Goal: Information Seeking & Learning: Learn about a topic

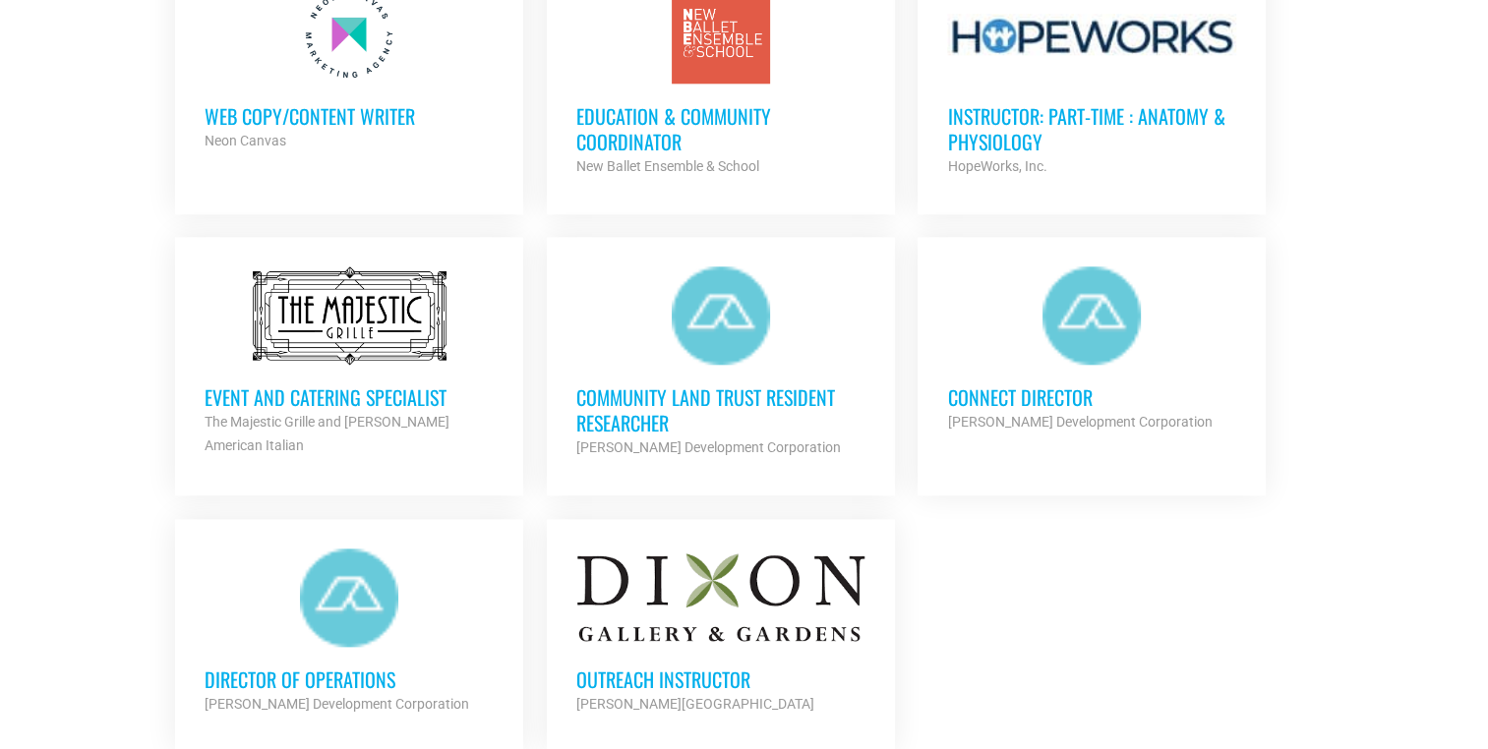
scroll to position [2512, 0]
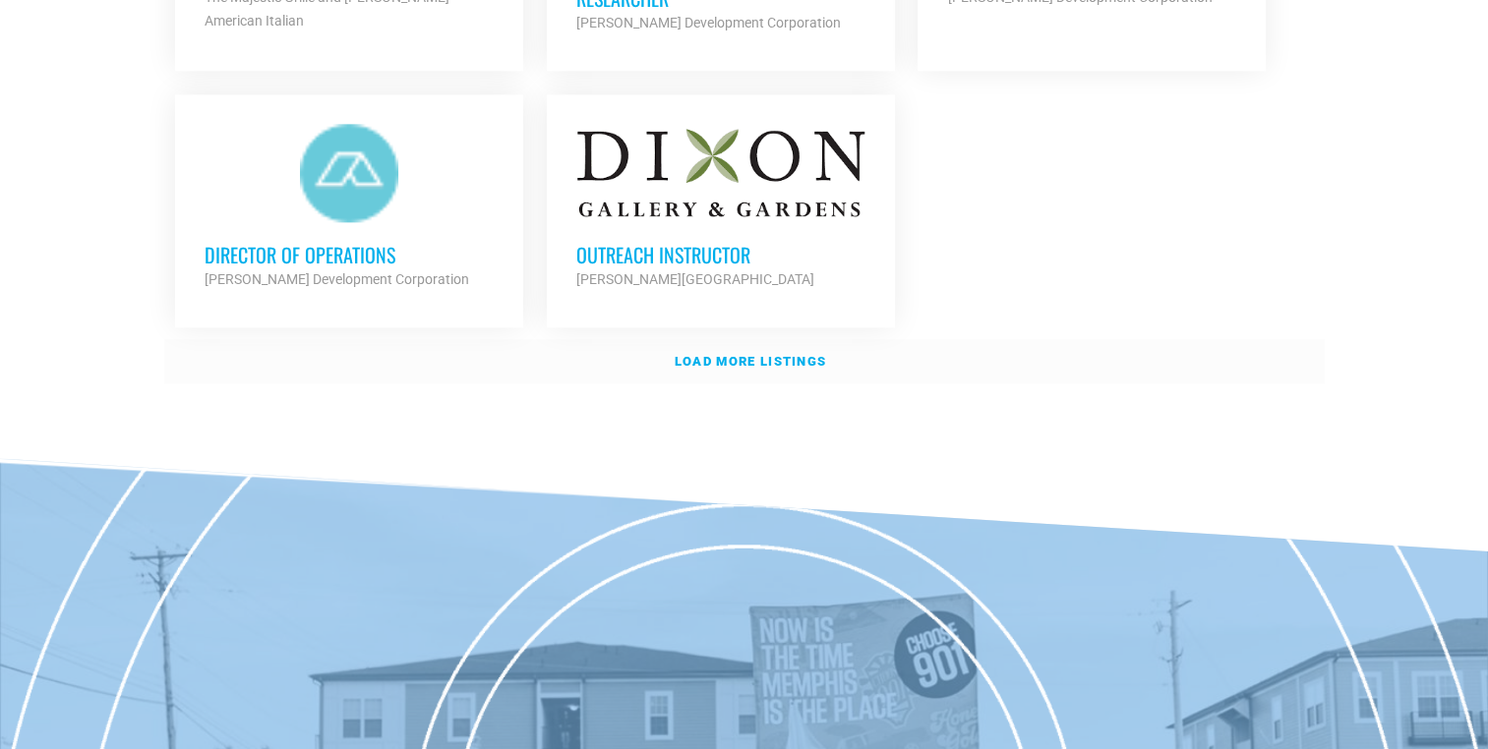
click at [746, 357] on strong "Load more listings" at bounding box center [749, 361] width 151 height 15
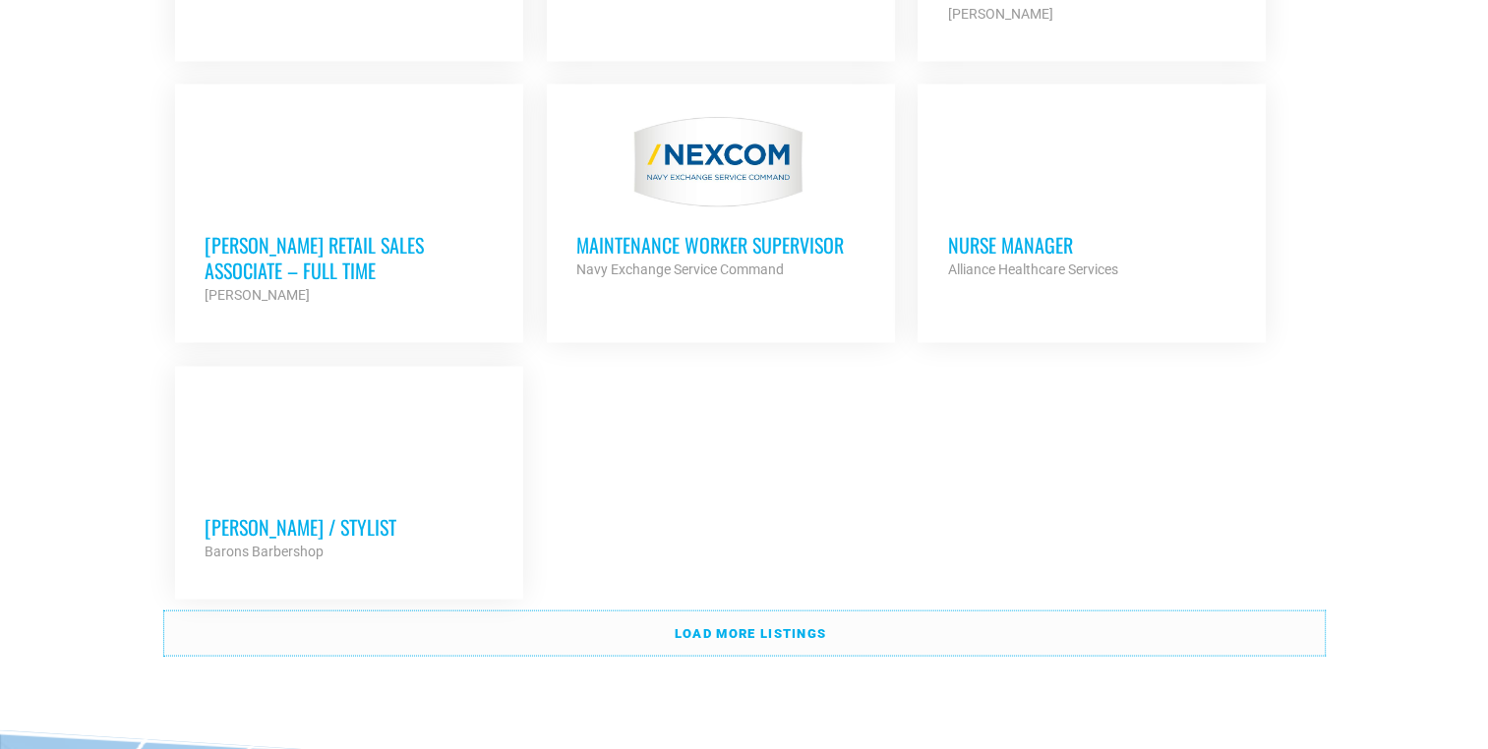
scroll to position [4236, 0]
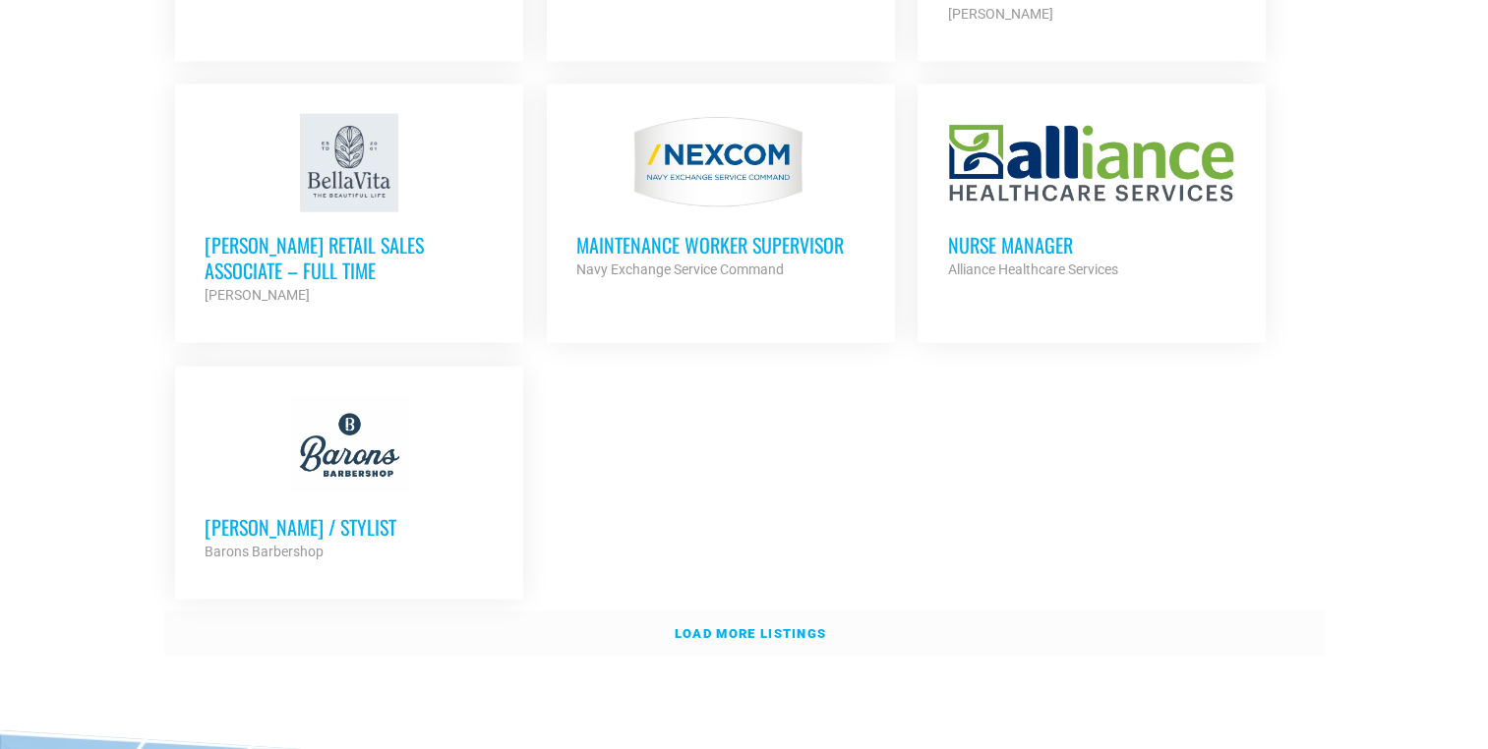
click at [694, 626] on strong "Load more listings" at bounding box center [749, 633] width 151 height 15
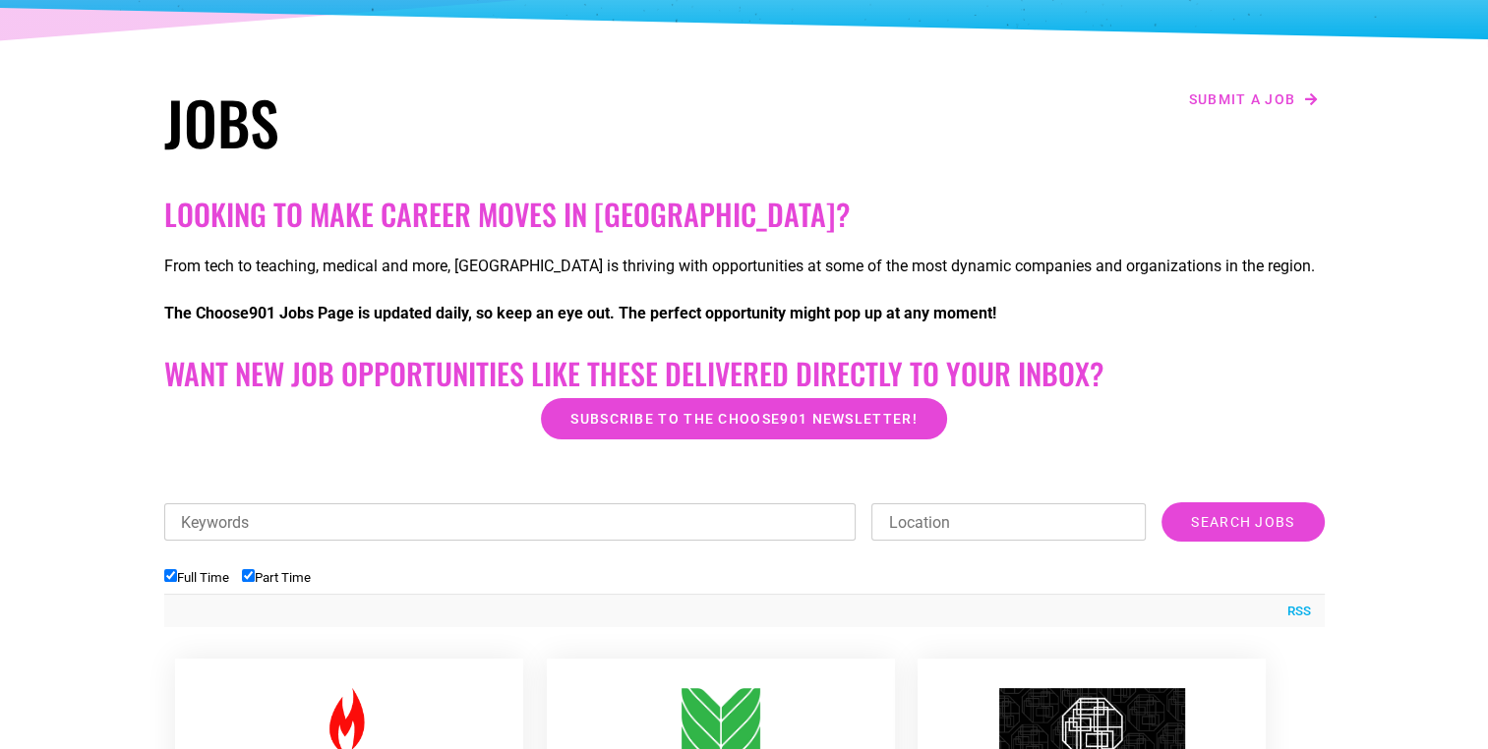
scroll to position [0, 0]
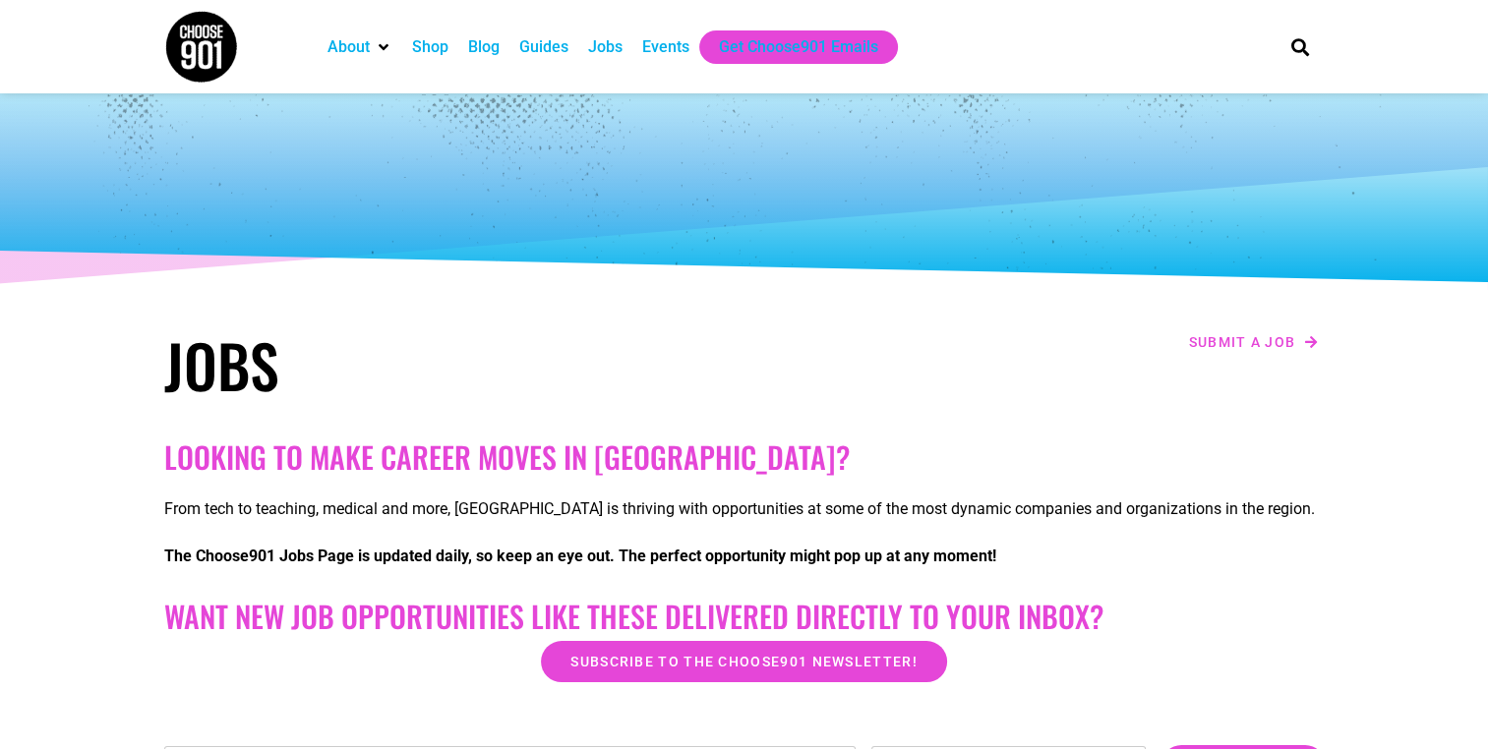
click at [437, 45] on div "Shop" at bounding box center [430, 47] width 36 height 24
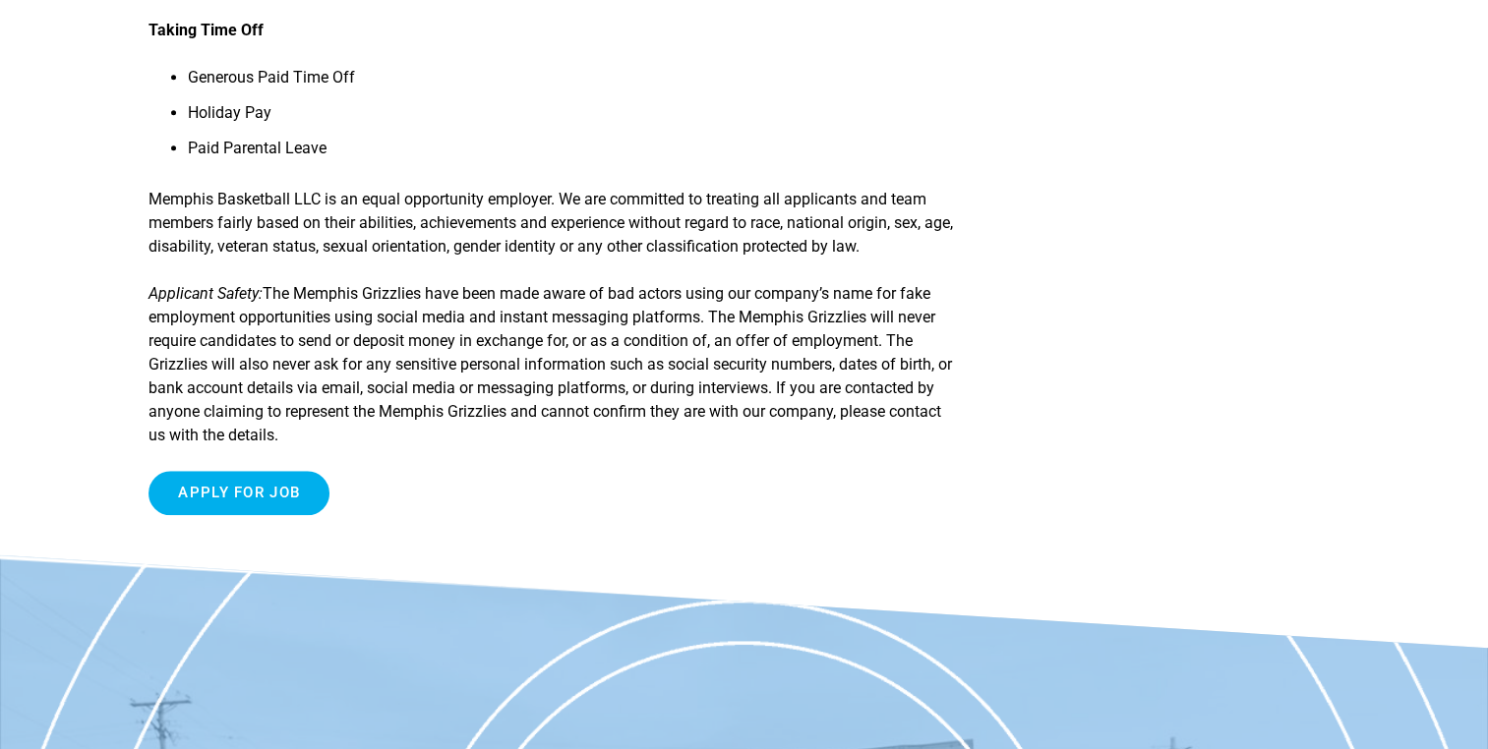
scroll to position [1761, 0]
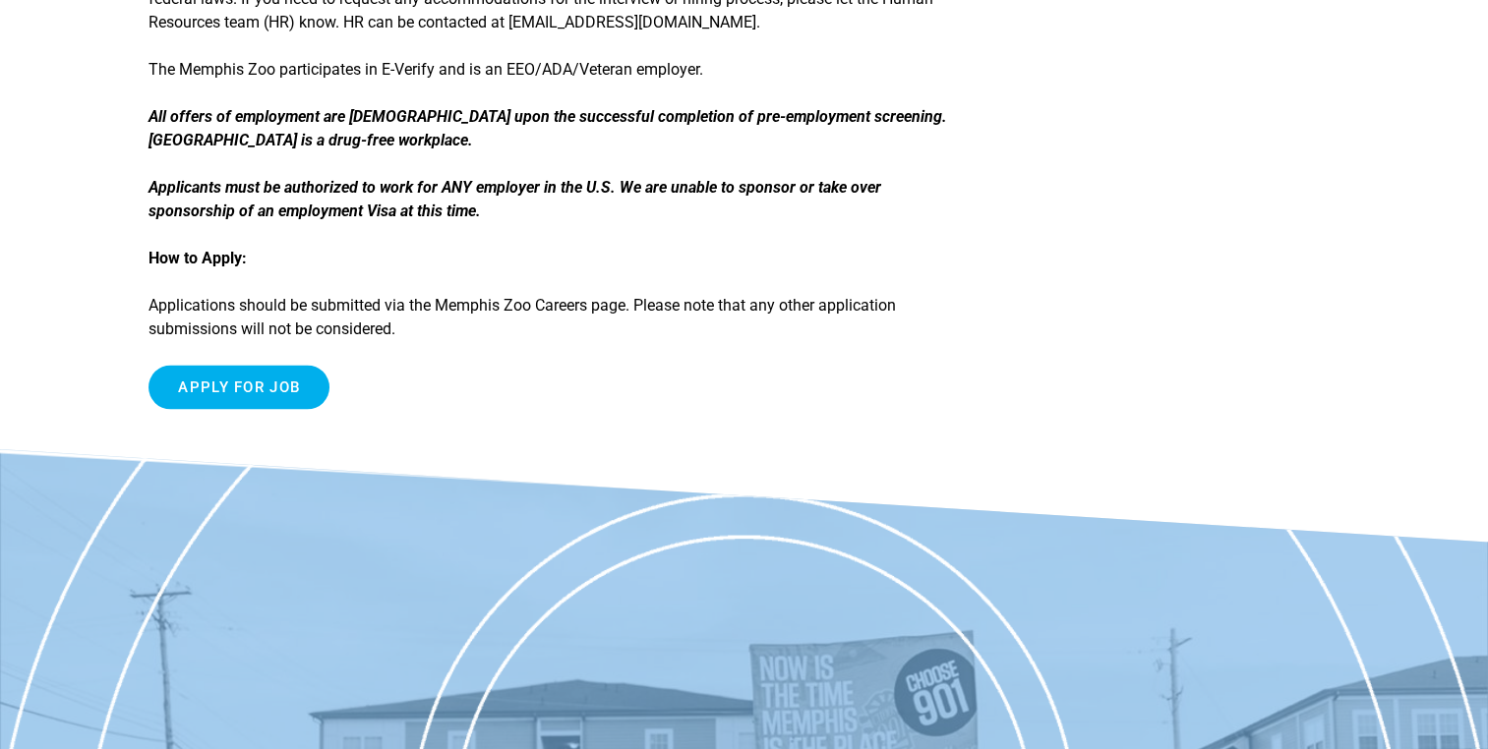
scroll to position [3016, 0]
